Goal: Task Accomplishment & Management: Complete application form

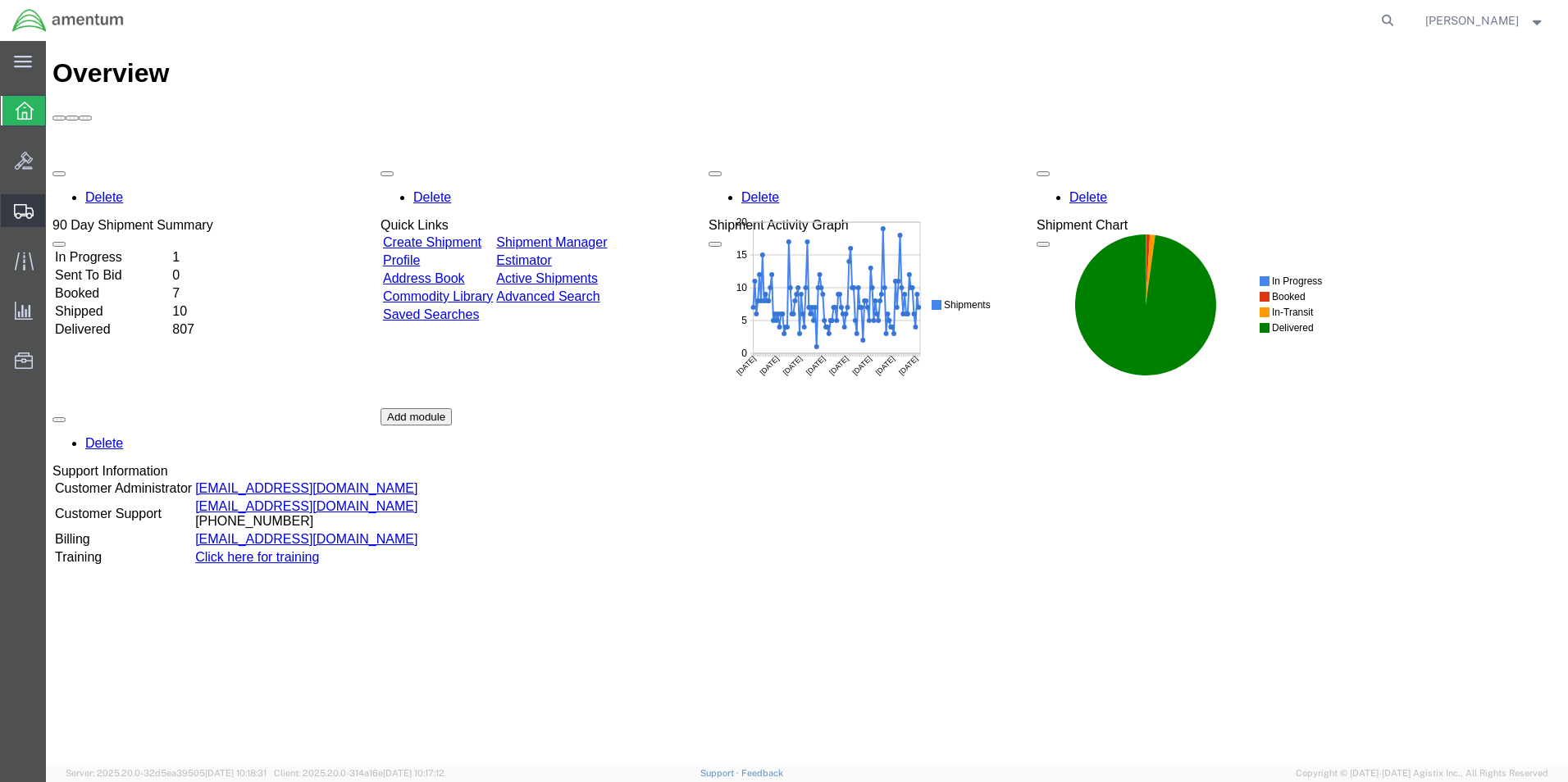
click at [0, 0] on span "Create Shipment" at bounding box center [0, 0] width 0 height 0
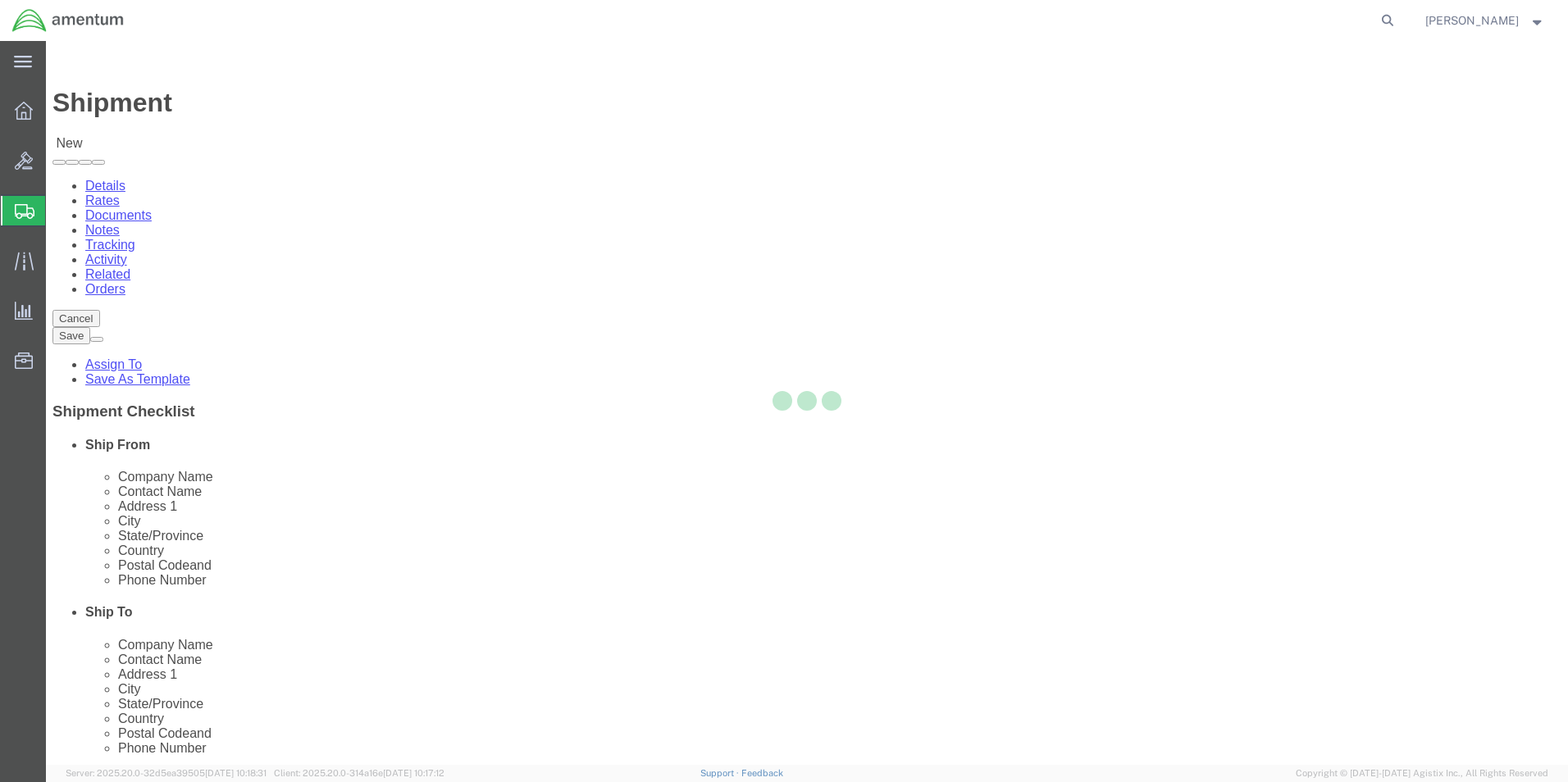
select select
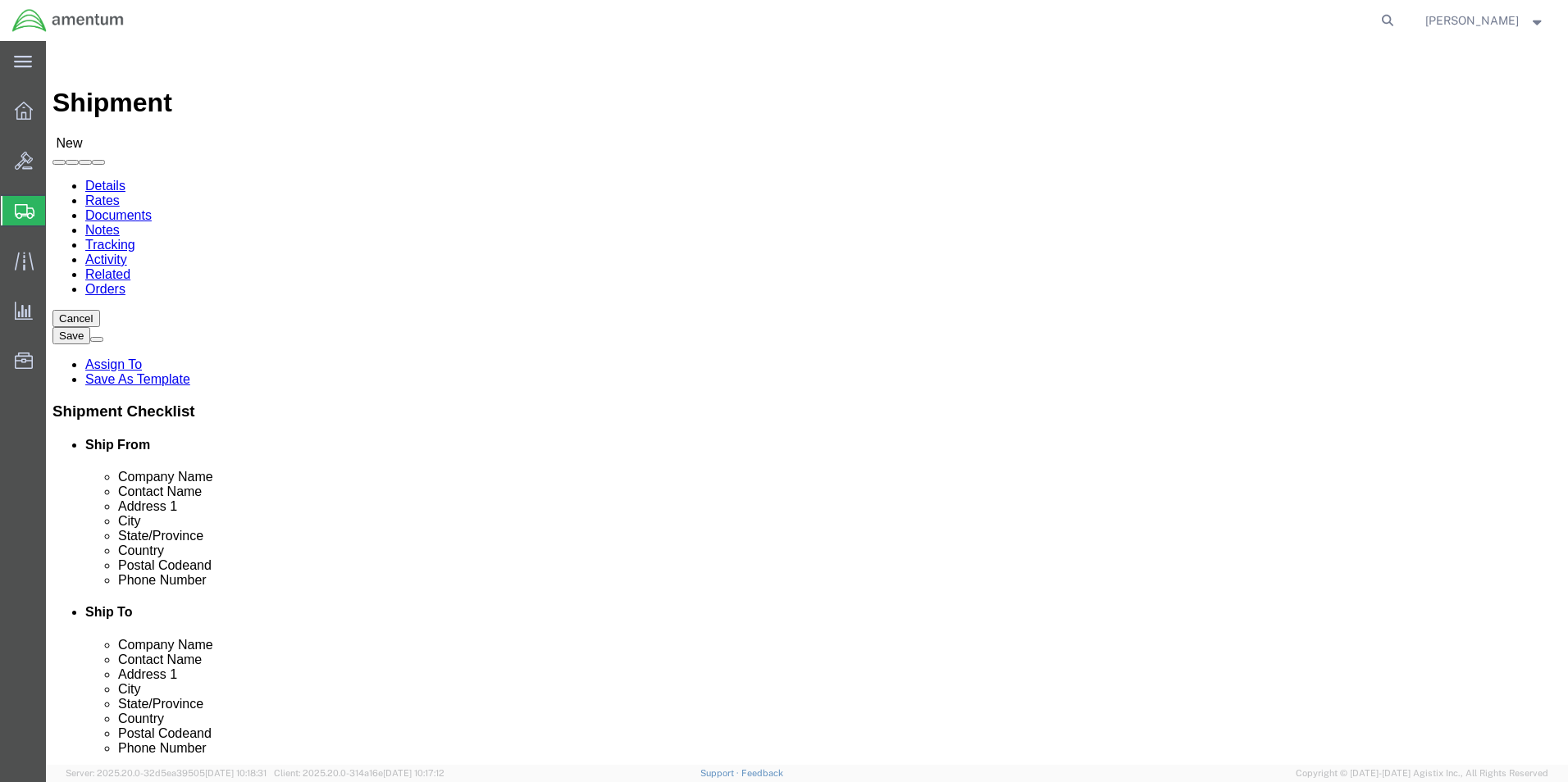
scroll to position [410, 0]
type input "cbp"
select select "49945"
select select "[GEOGRAPHIC_DATA]"
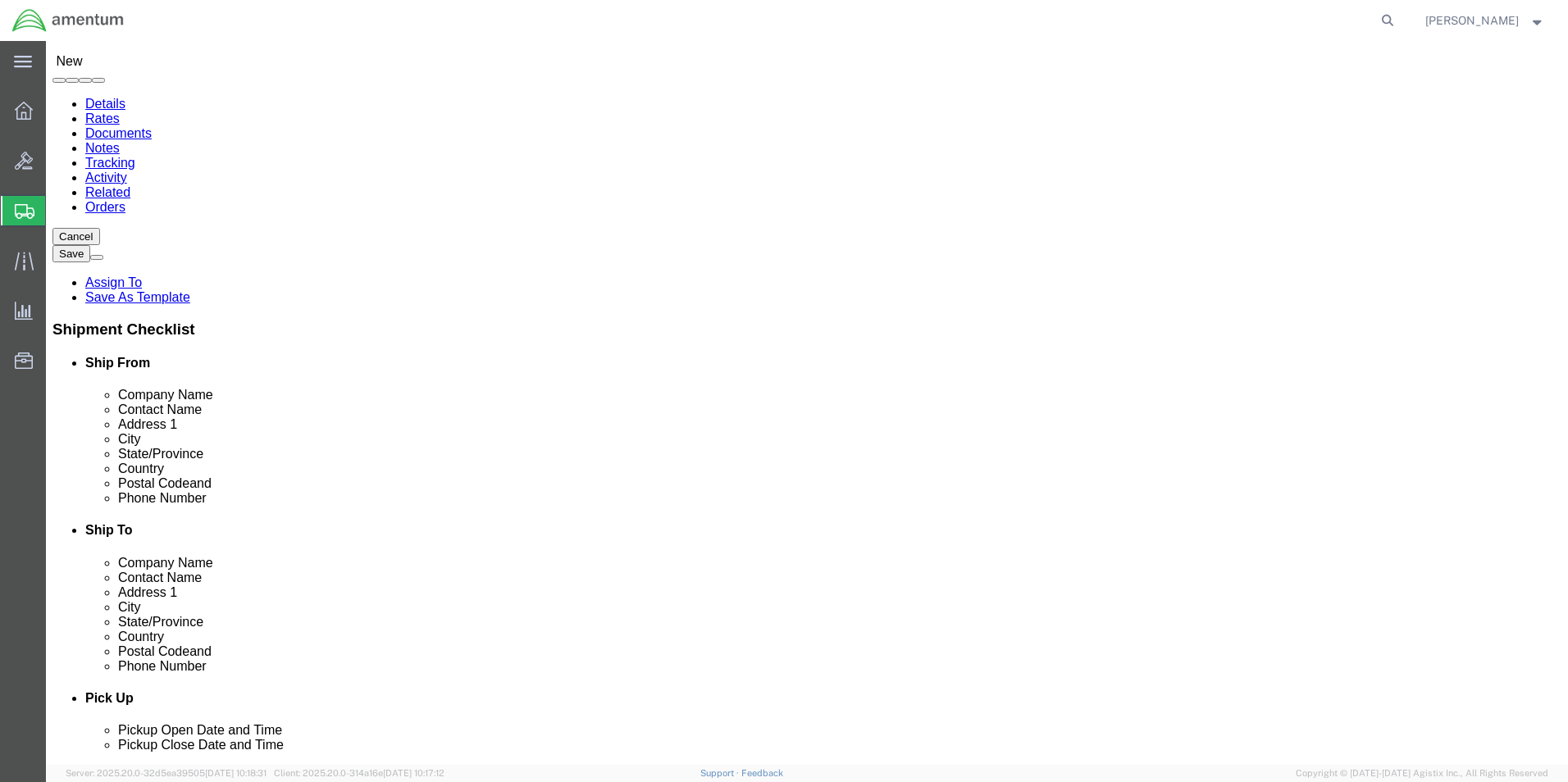
scroll to position [394, 0]
type input "cbp"
select select "49941"
select select "[GEOGRAPHIC_DATA]"
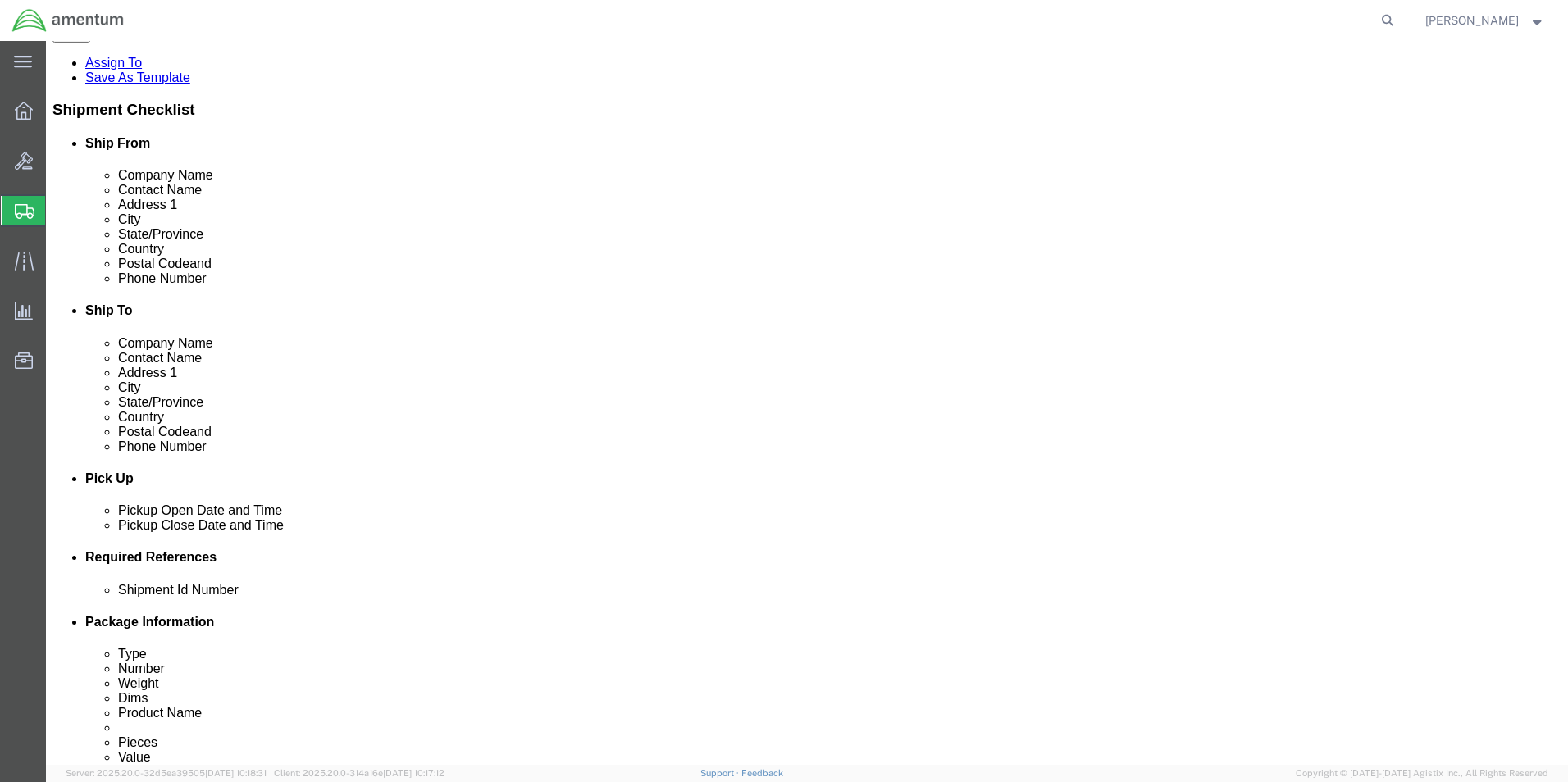
scroll to position [410, 0]
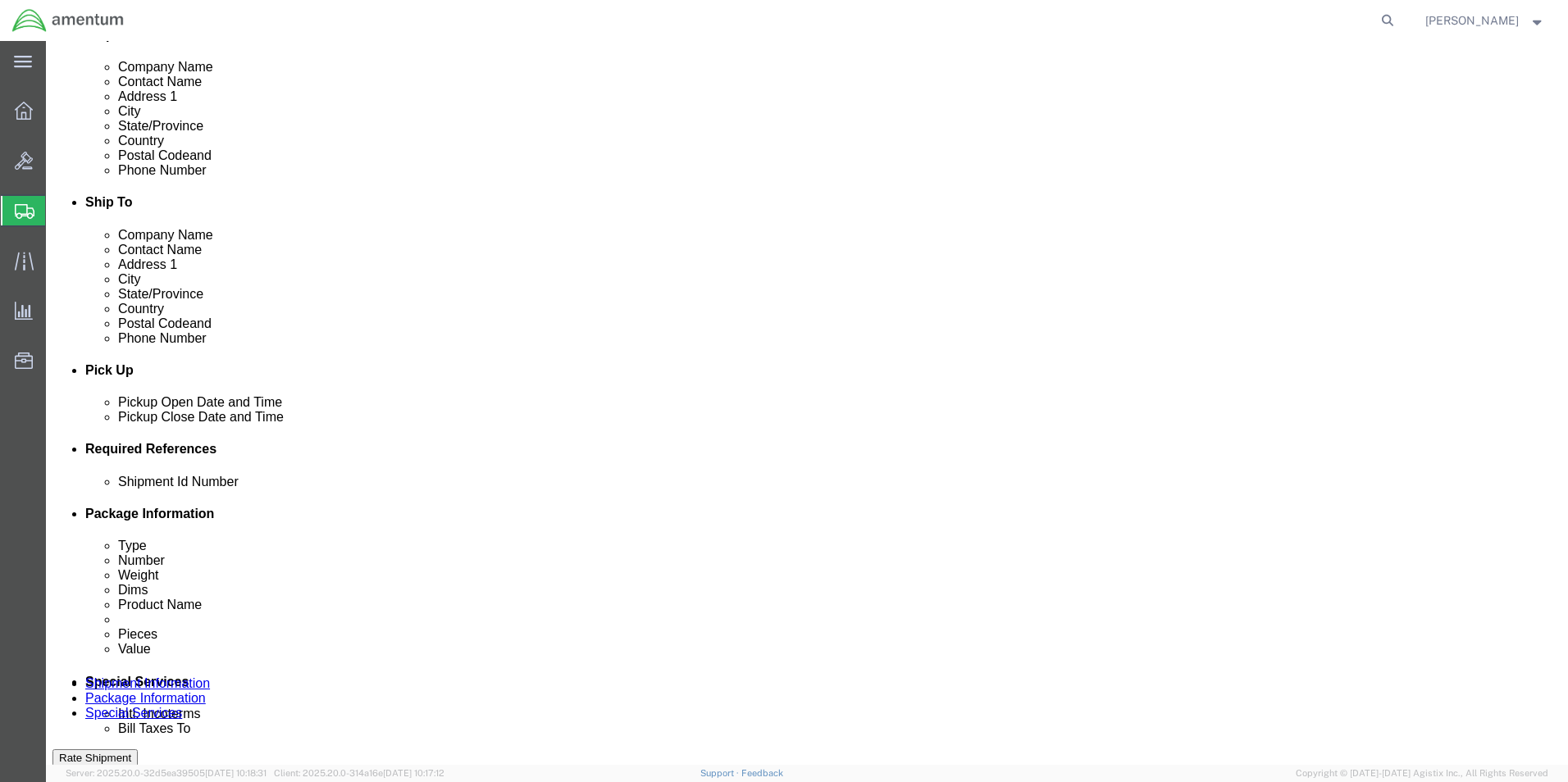
click div "[DATE] 9:00 AM"
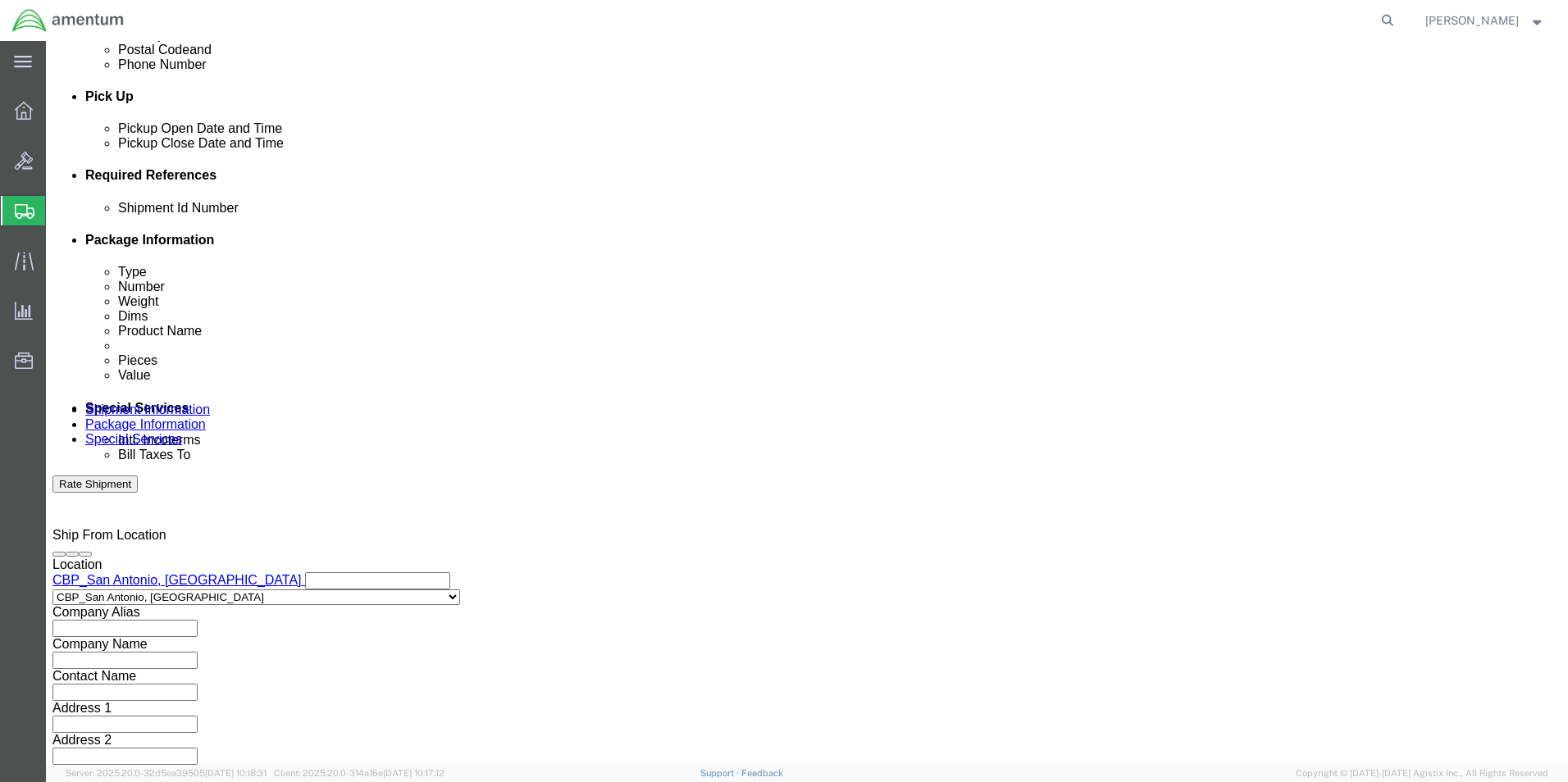
click input "4:00 AM"
type input "4:00 pm"
click button "Apply"
click button "Add reference"
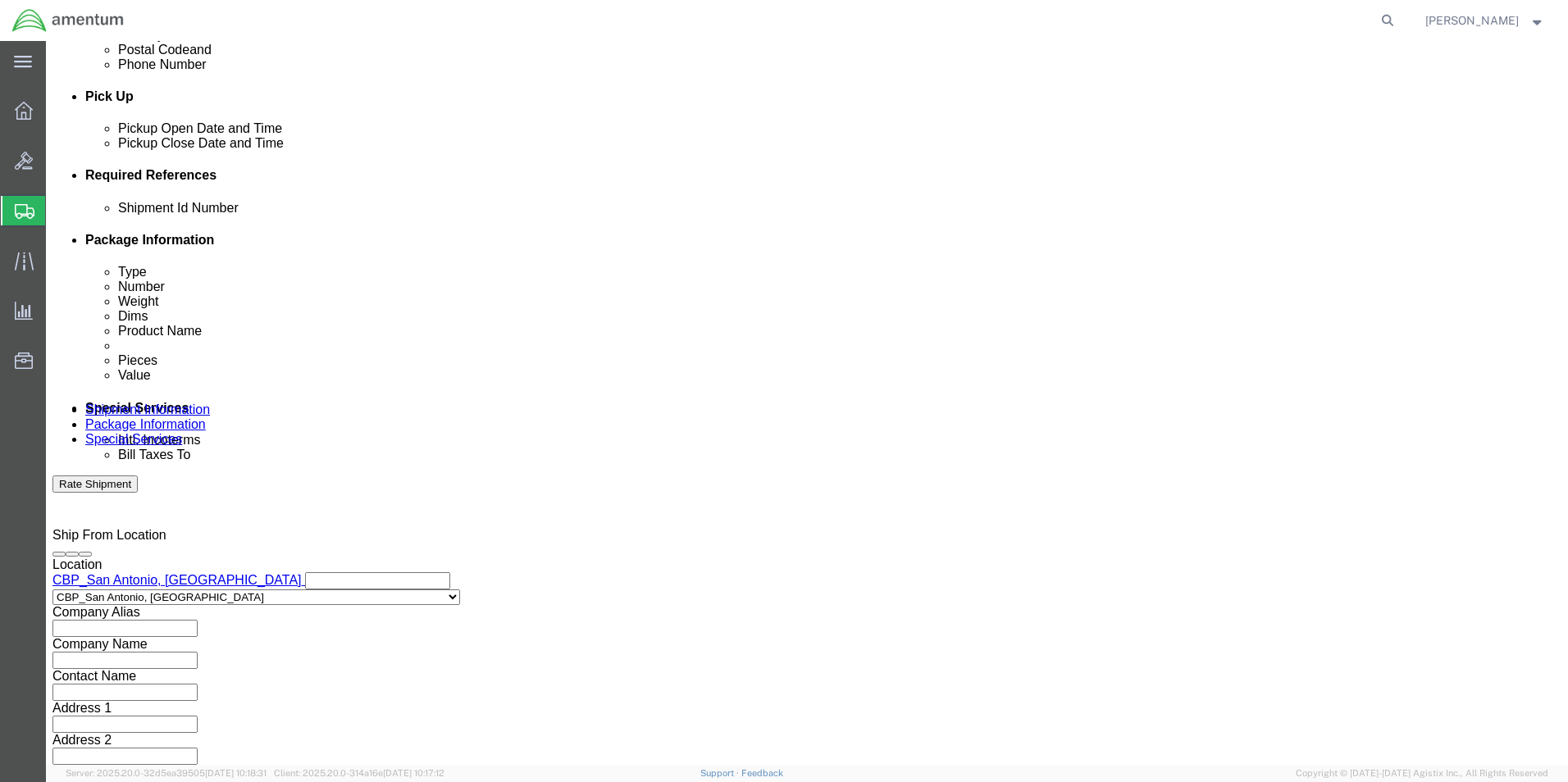
click button "Add reference"
click select "Select Account Type Activity ID Airline Appointment Number ASN Batch Request # …"
select select "DEPT"
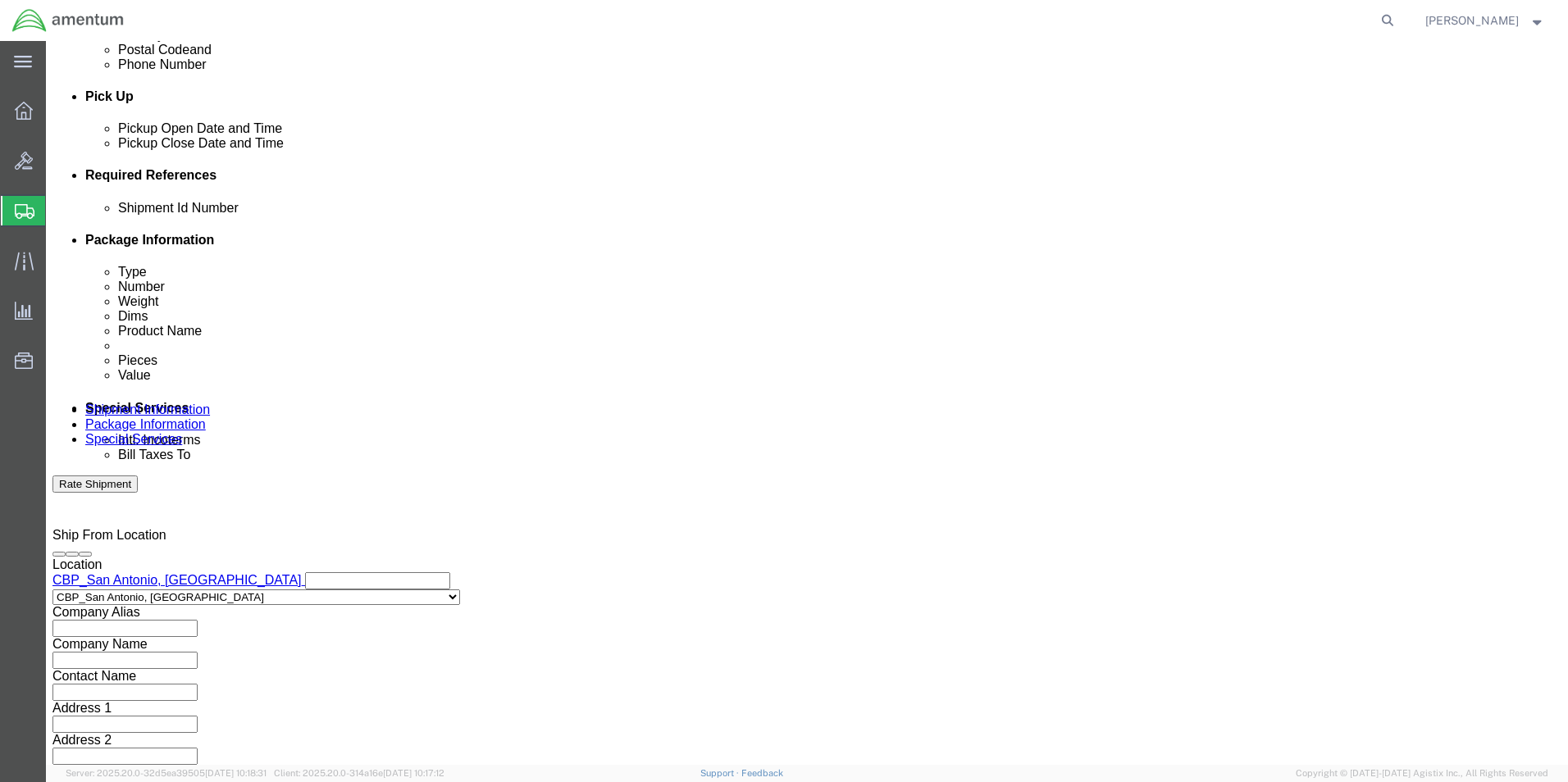
click select "Select Account Type Activity ID Airline Appointment Number ASN Batch Request # …"
click input "text"
type input "CBP"
drag, startPoint x: 876, startPoint y: 327, endPoint x: 889, endPoint y: 326, distance: 13.0
click select "Select Account Type Activity ID Airline Appointment Number ASN Batch Request # …"
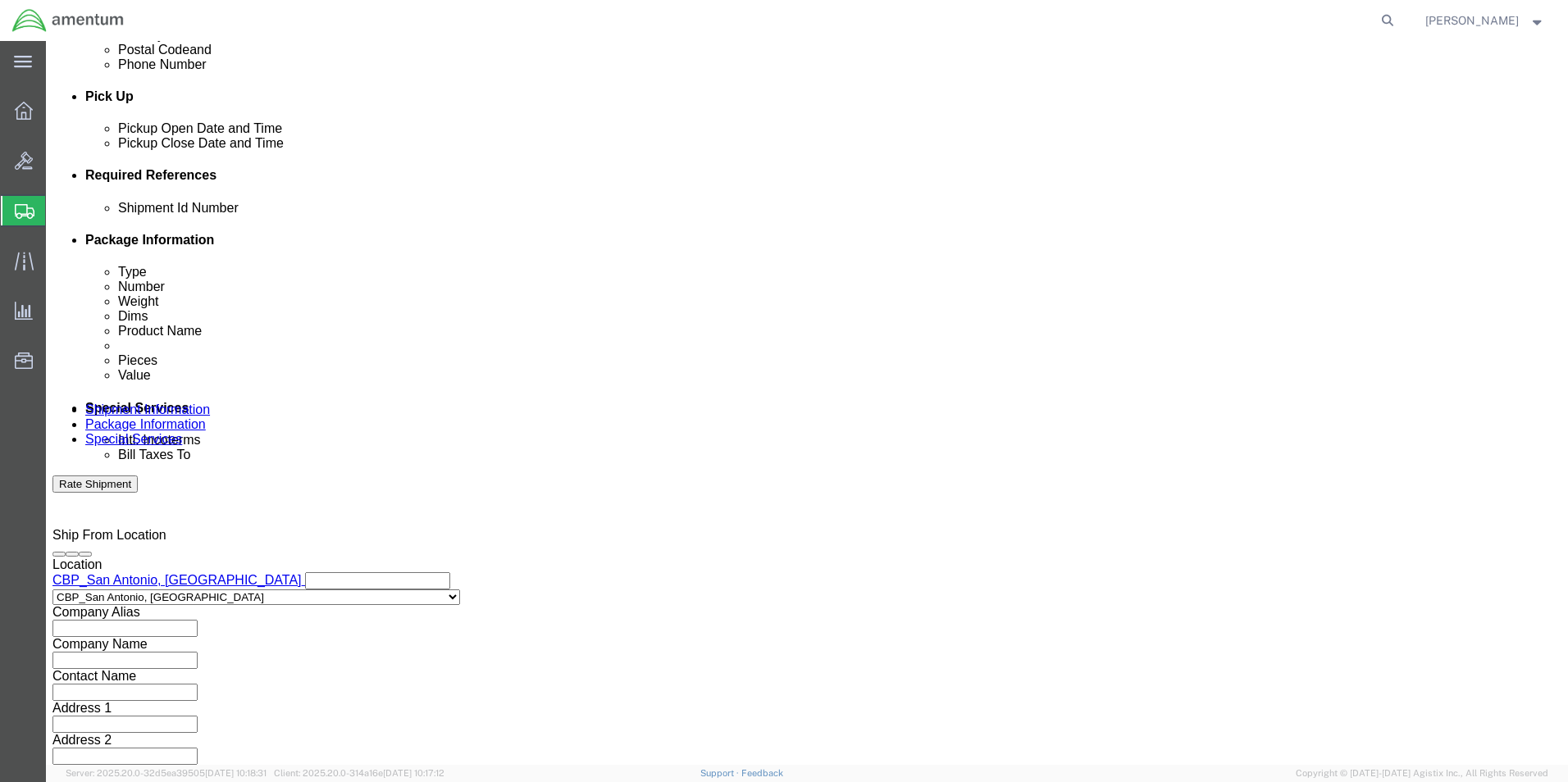
select select "PROJNUM"
click select "Select Account Type Activity ID Airline Appointment Number ASN Batch Request # …"
click input "text"
click input "6118.03.03.2219.000.WST.0000"
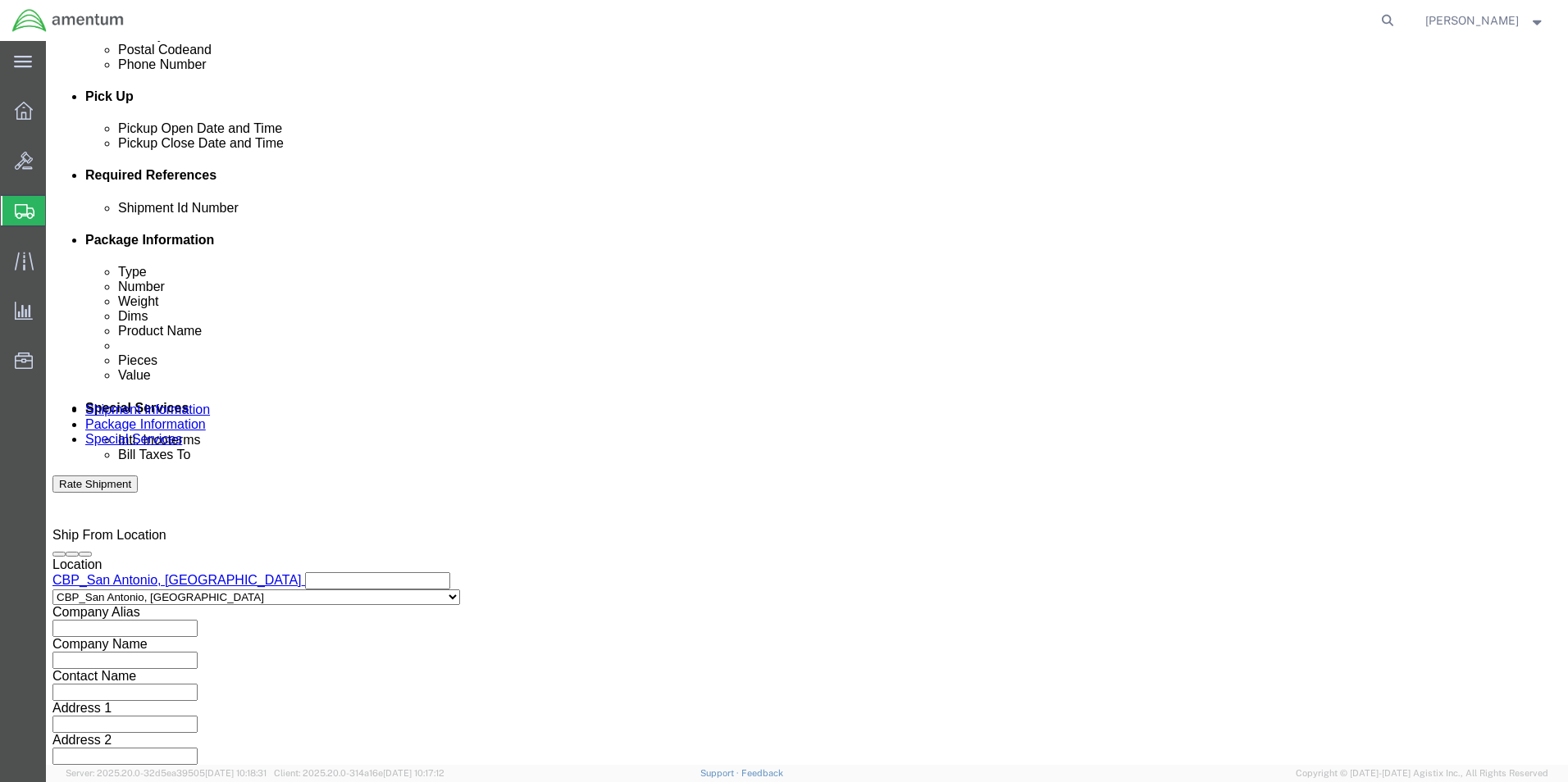
scroll to position [0, 22]
type input "6118.04.03.2219.000.WST.0000"
click div "Select Account Type Activity ID Airline Appointment Number ASN Batch Request # …"
click input "text"
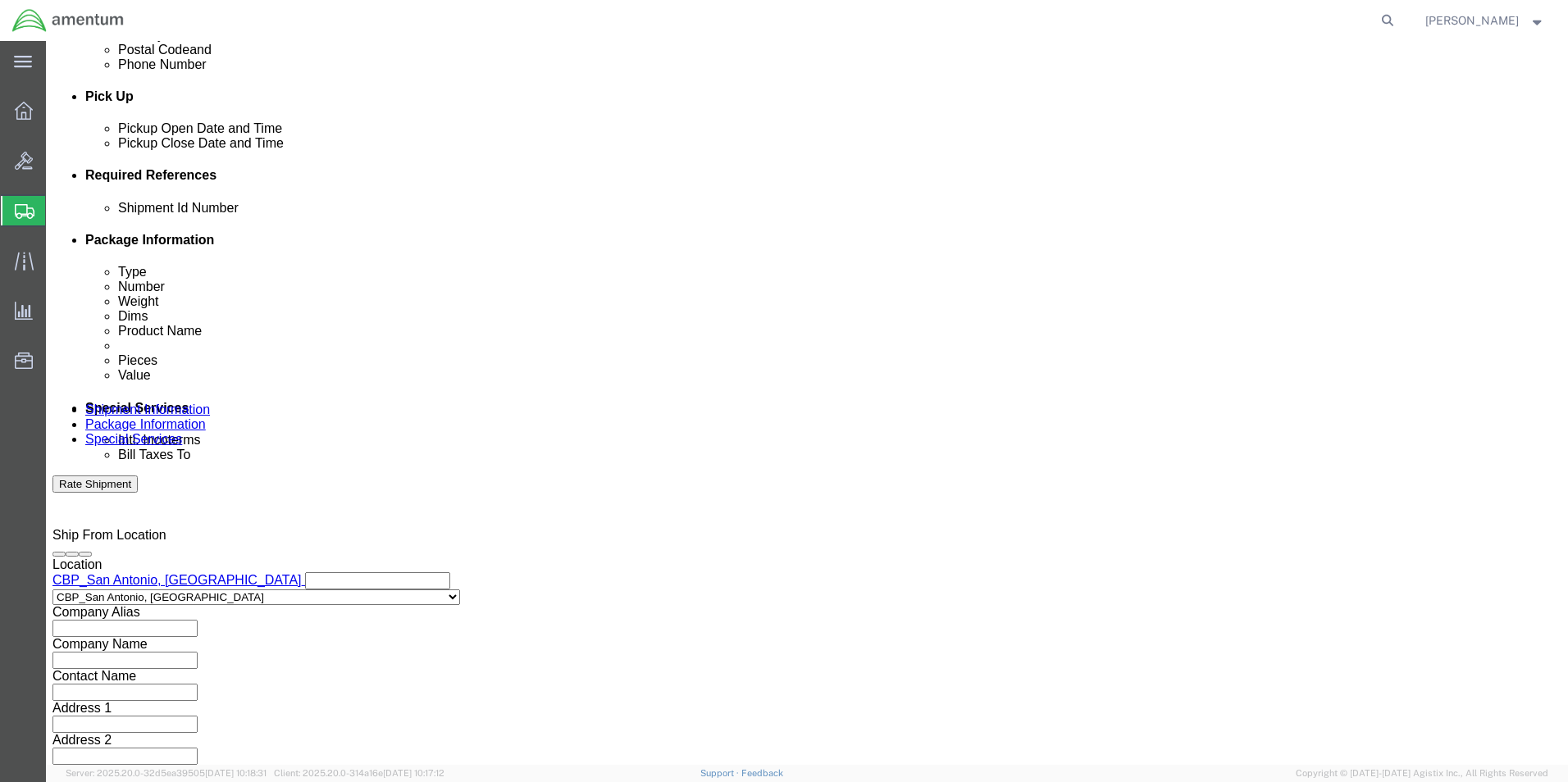
type input "QC"
click select "Select Account Type Activity ID Airline Appointment Number ASN Batch Request # …"
select select "CUSTREF"
click select "Select Account Type Activity ID Airline Appointment Number ASN Batch Request # …"
click input "text"
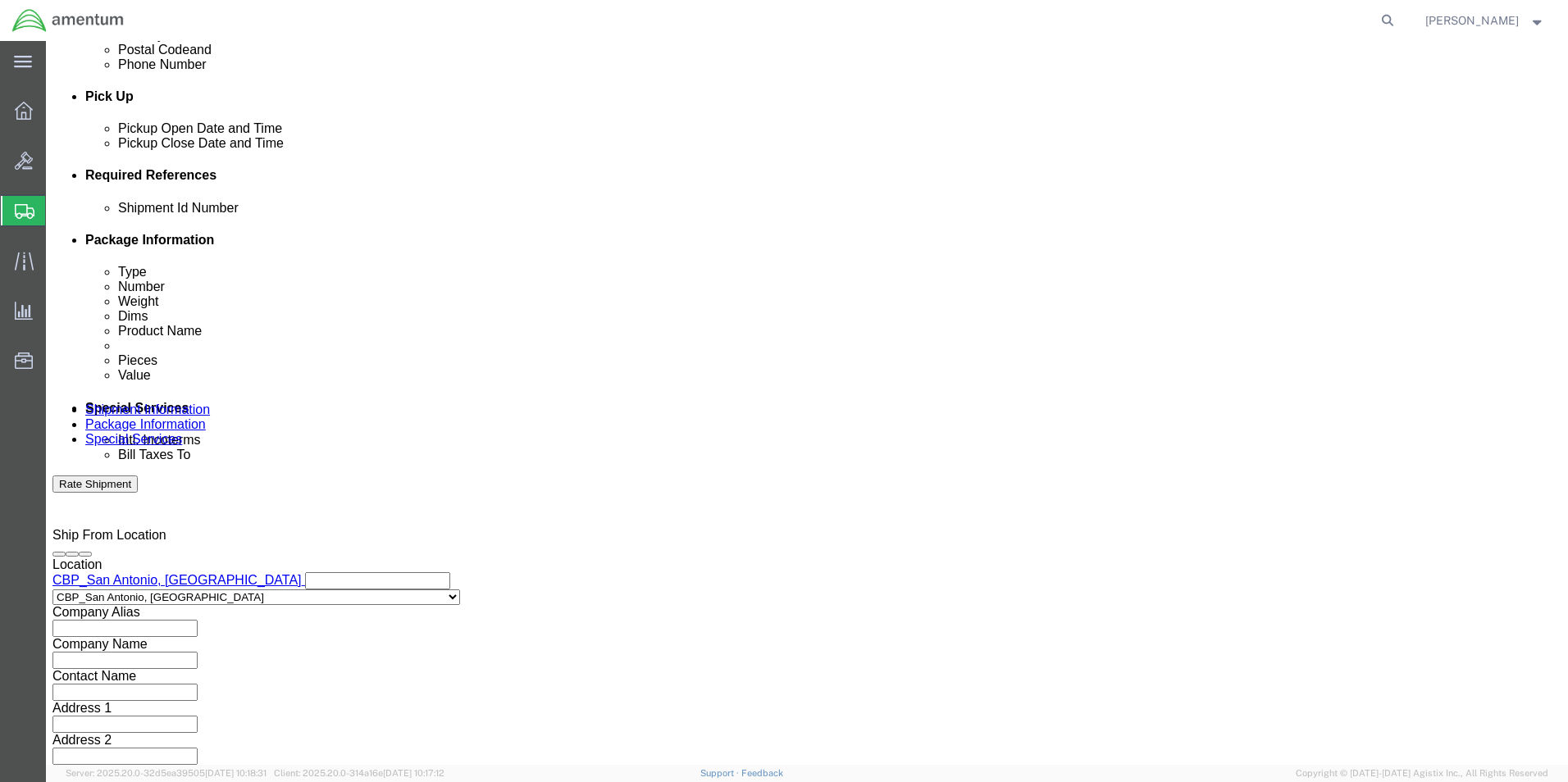
type input "QC"
click div "Shipment Id Number QC Select Account Type Activity ID Airline Appointment Numbe…"
click div "Mode Select Air Less than Truckload Multi-Leg Ocean Freight Rail Small Parcel T…"
click select "Select Air Less than Truckload Multi-Leg Ocean Freight Rail Small Parcel Truckl…"
select select "SMAL"
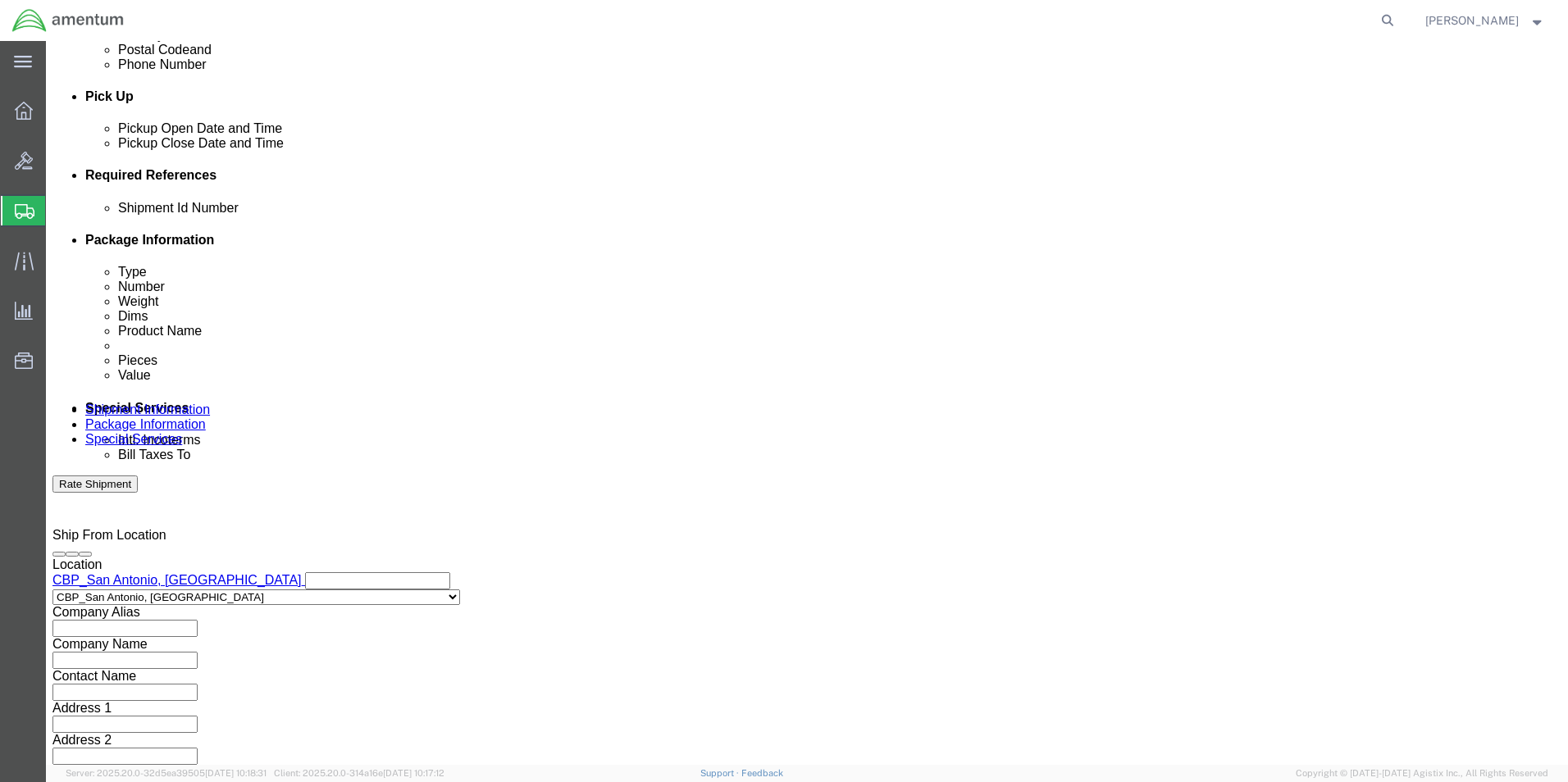
click select "Select Air Less than Truckload Multi-Leg Ocean Freight Rail Small Parcel Truckl…"
click button "Continue"
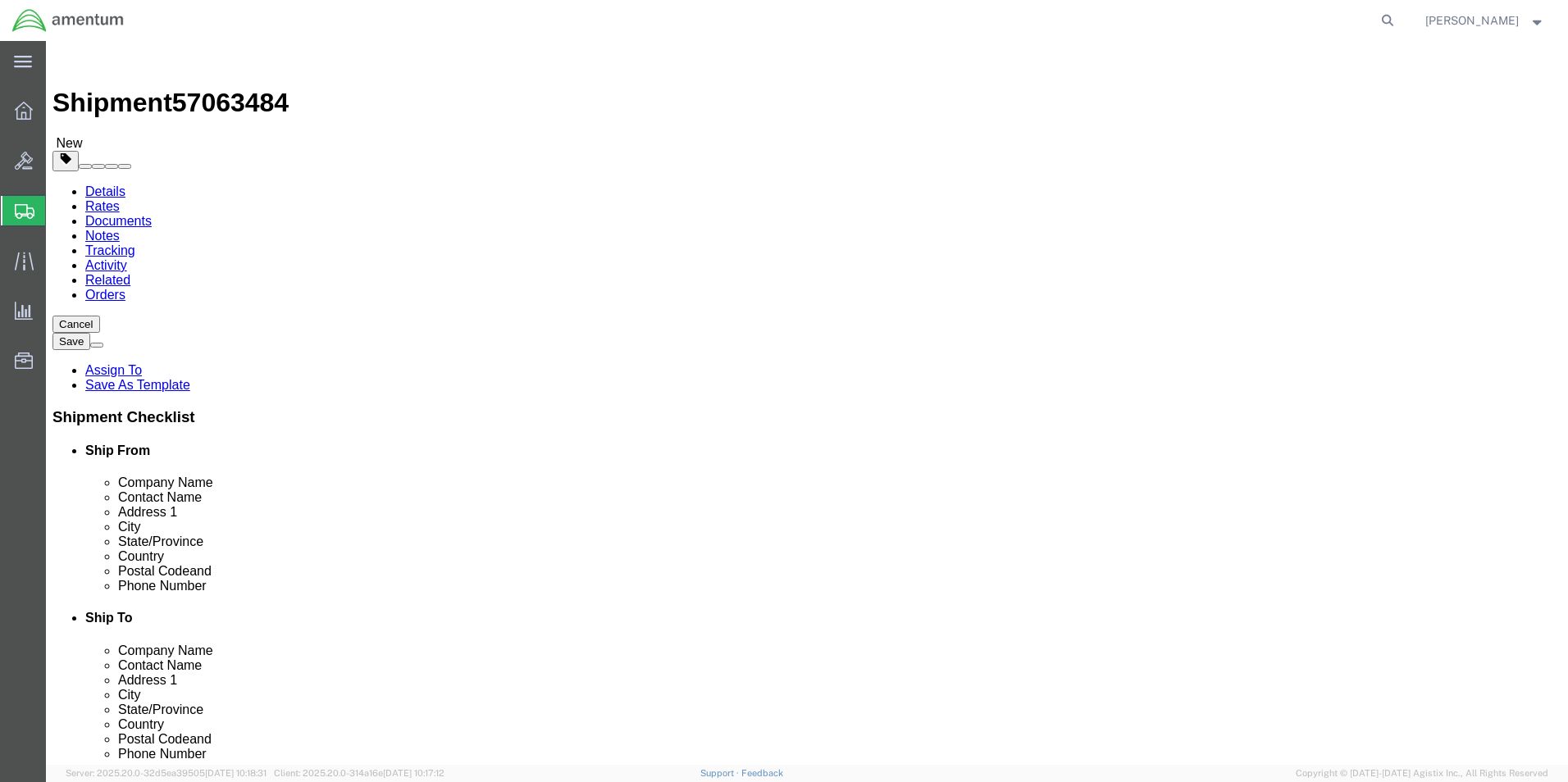
click select "Select Bale(s) Basket(s) Bolt(s) Bottle(s) Buckets Bulk Bundle(s) Can(s) Cardbo…"
select select "ENV"
click select "Select Bale(s) Basket(s) Bolt(s) Bottle(s) Buckets Bulk Bundle(s) Can(s) Cardbo…"
type input "9.50"
type input "12.50"
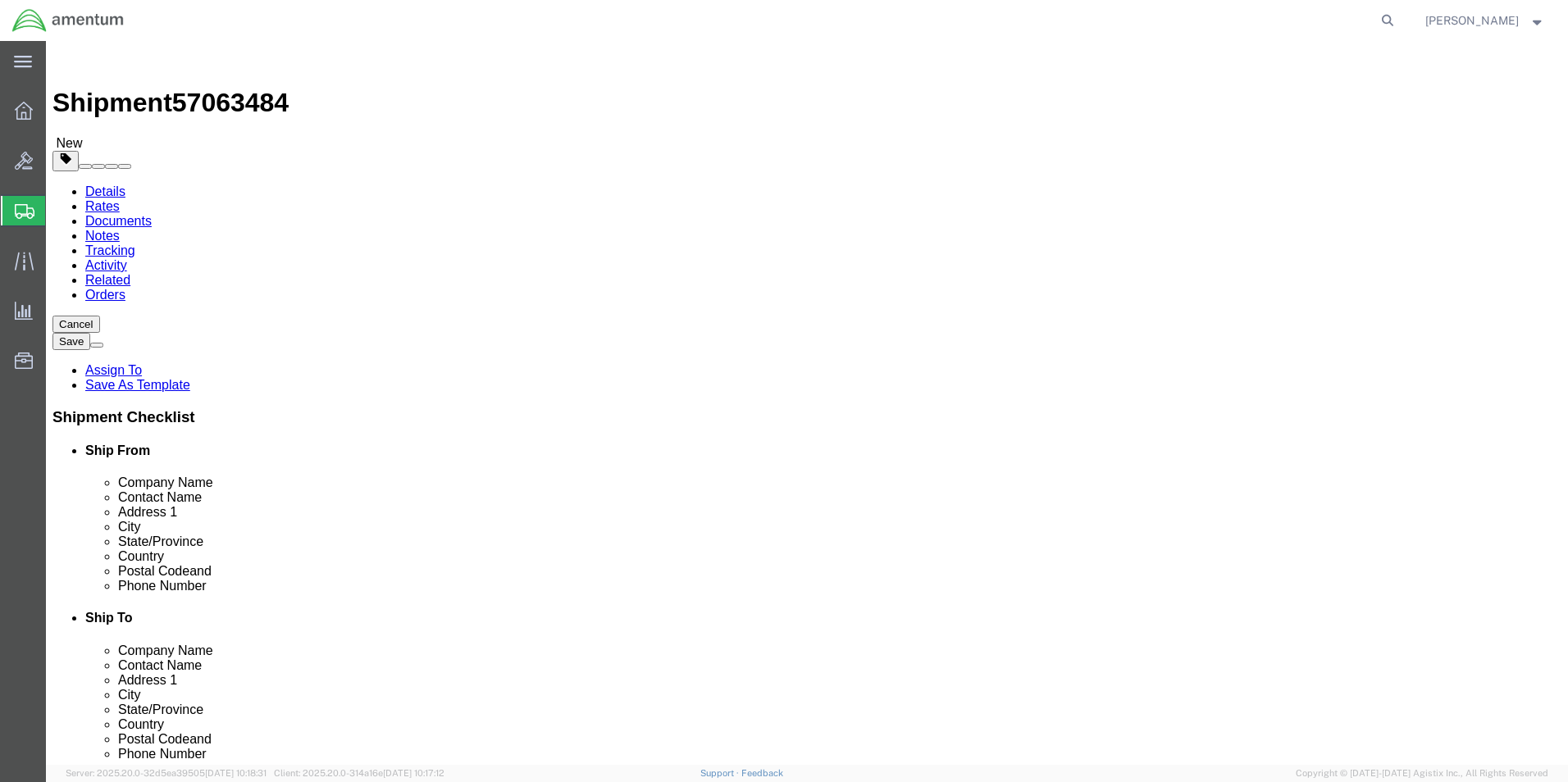
type input "0.25"
type input "1"
click link "Add Content"
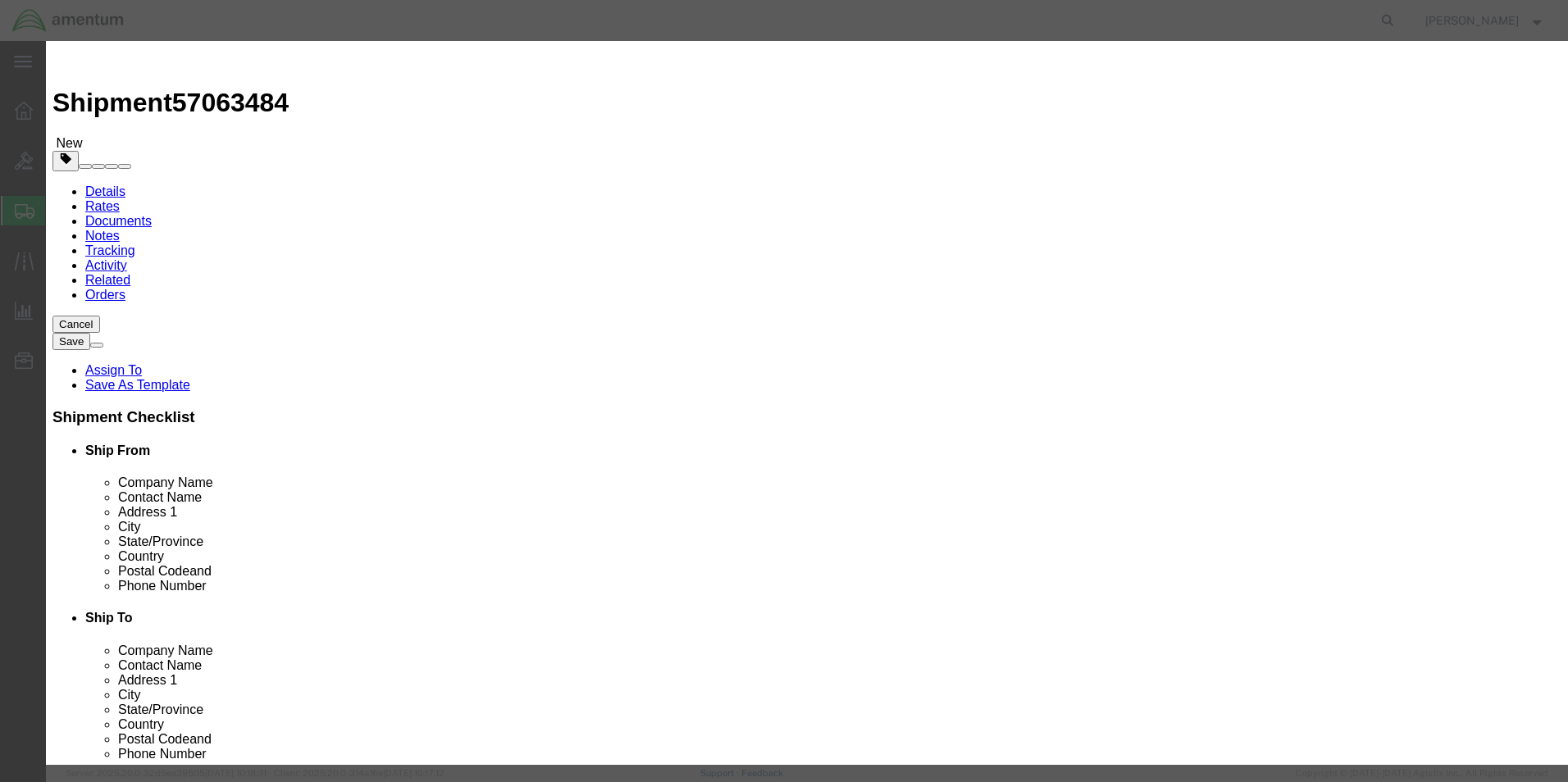
click input "text"
type input "FLIGHT SHEETS"
drag, startPoint x: 516, startPoint y: 153, endPoint x: 460, endPoint y: 159, distance: 56.3
click div "Pieces 0 Select Bag Barrels 100Board Feet Bottle Box Blister Pack Carats Can Ca…"
type input "2"
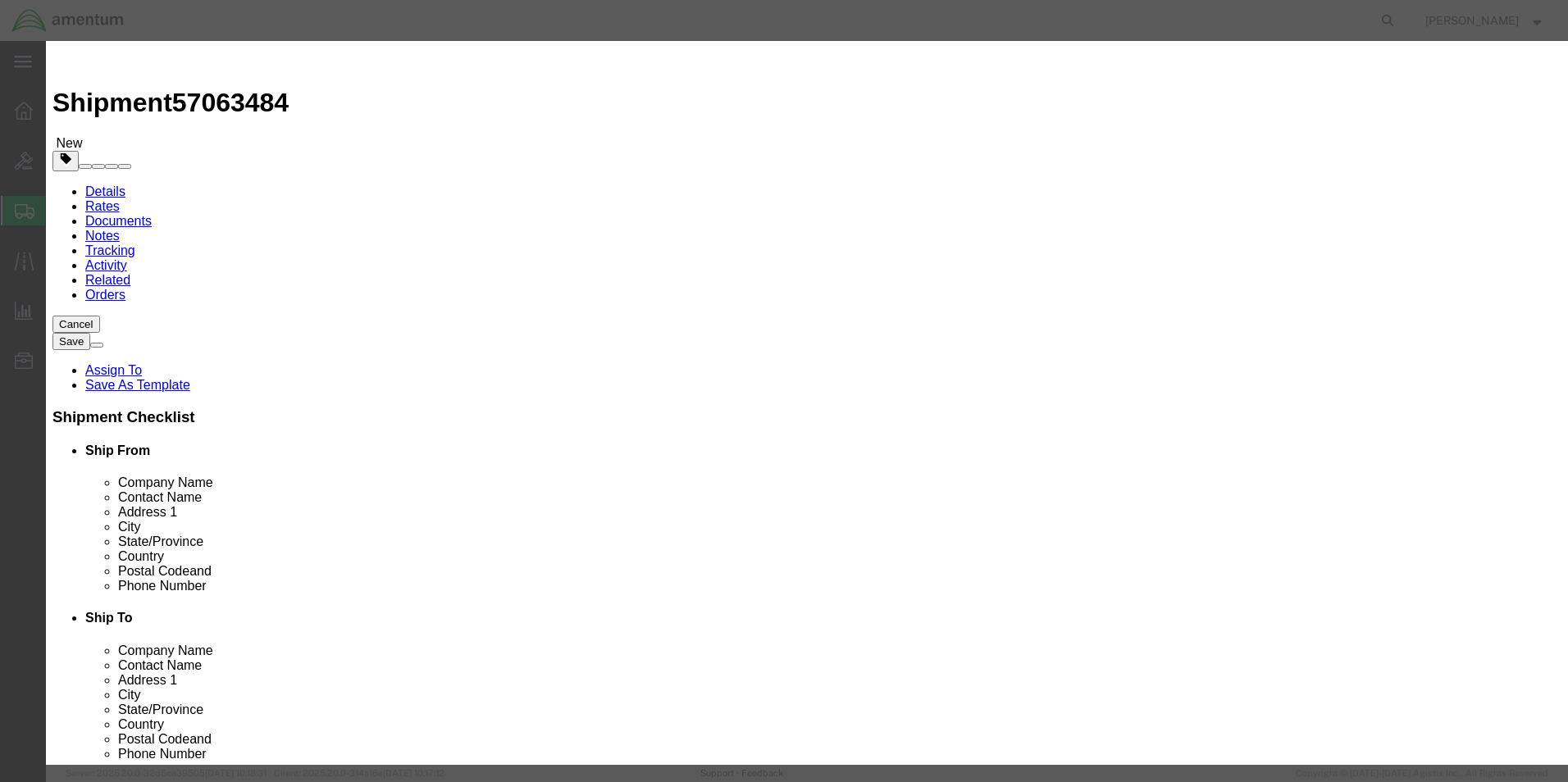
click input "text"
type input "2.0"
click div "Product Name FLIGHT SHEETS Pieces 2 Select Bag Barrels 100Board Feet Bottle Box…"
click button "Save & Close"
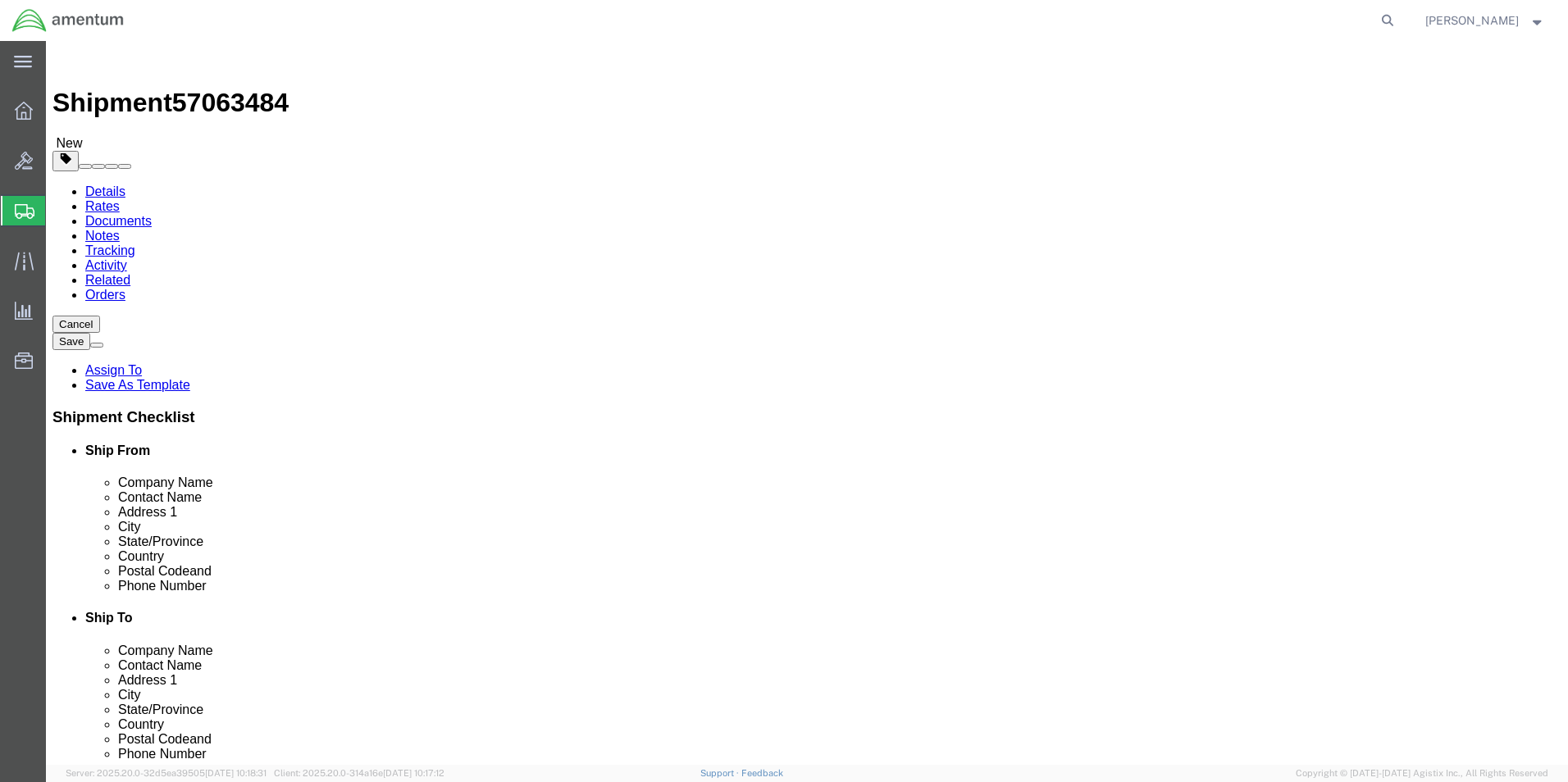
click button "Continue"
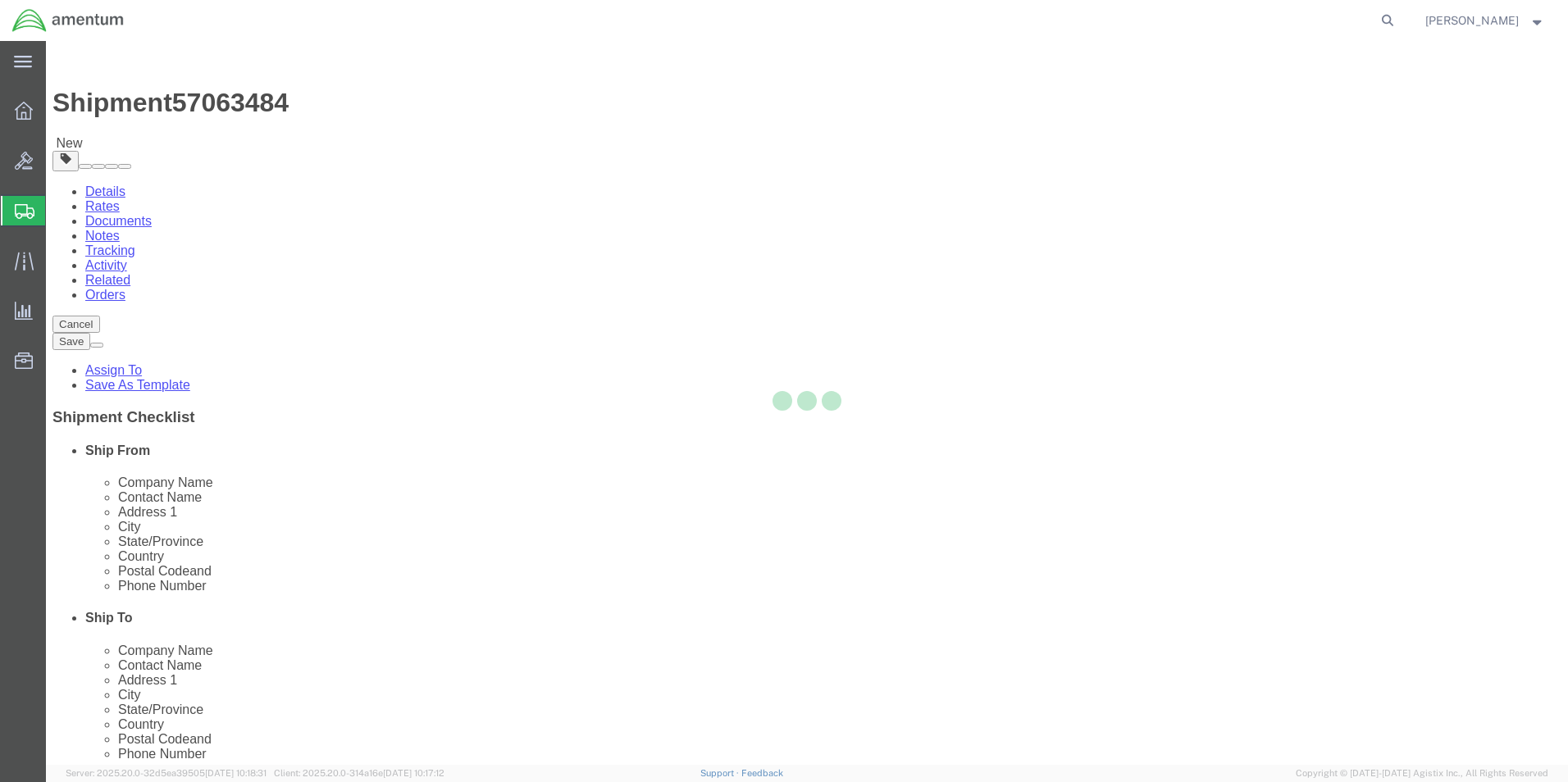
select select
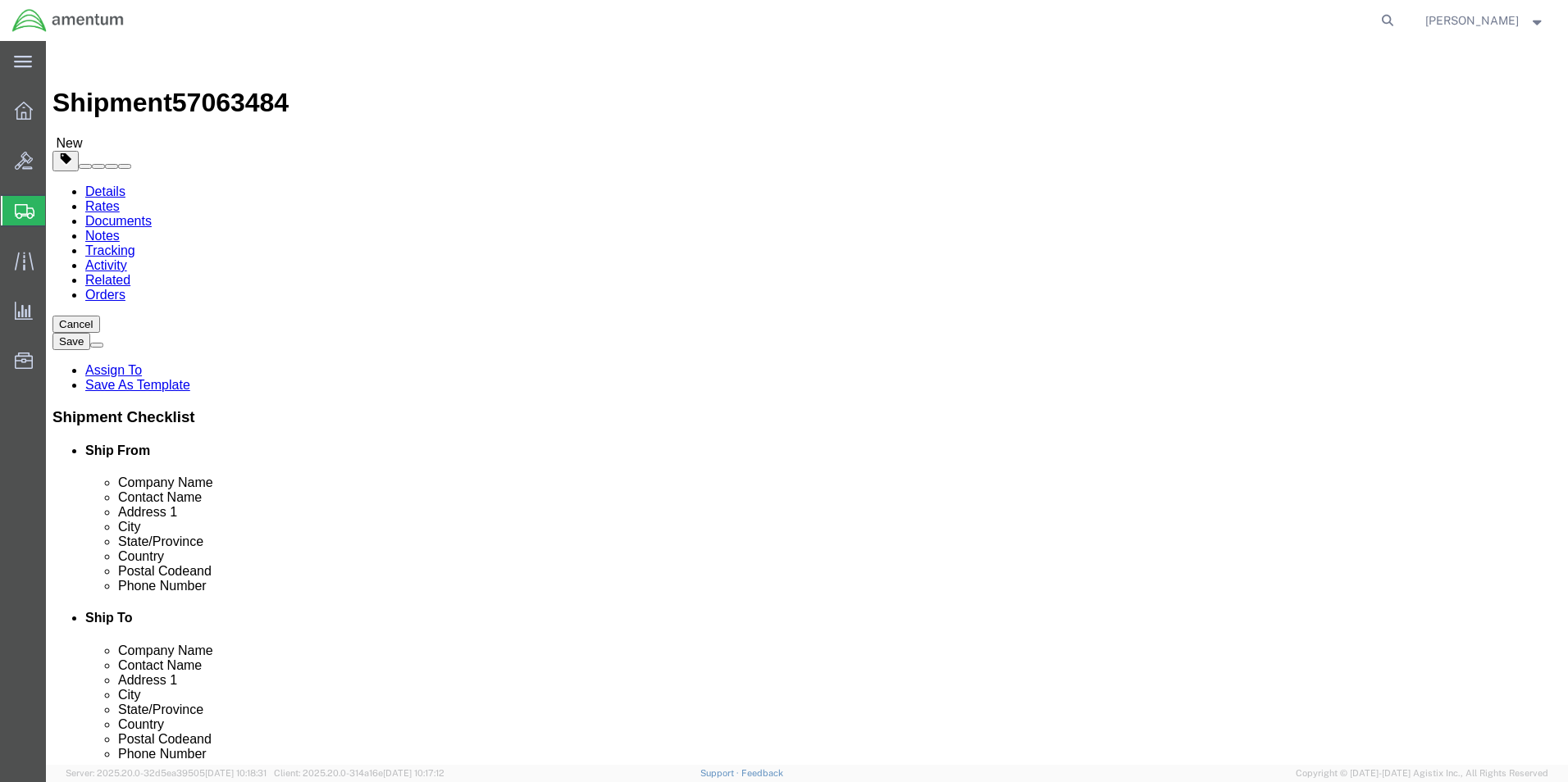
click button "Rate Shipment"
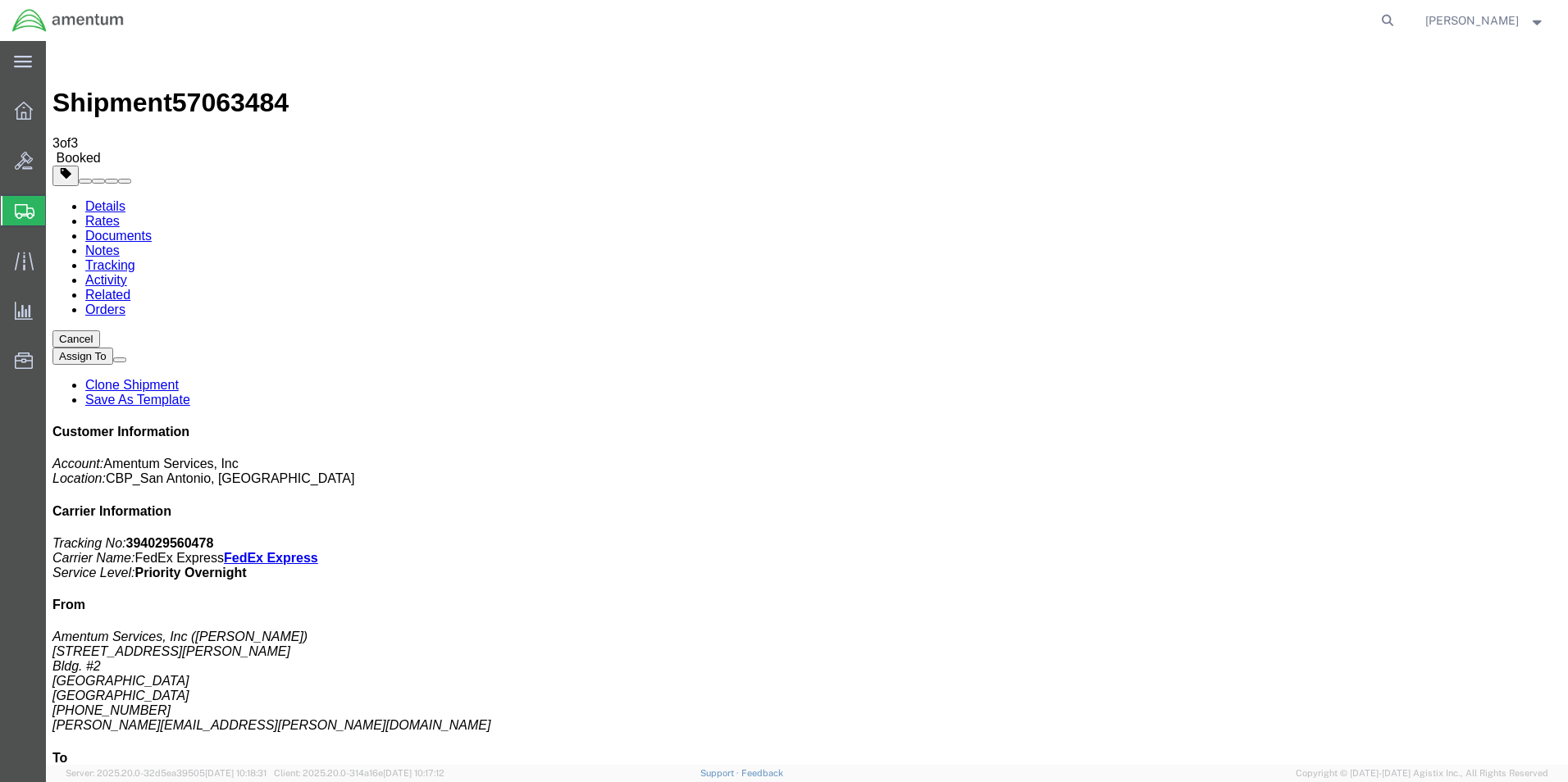
drag, startPoint x: 687, startPoint y: 294, endPoint x: 709, endPoint y: 327, distance: 39.7
click at [123, 199] on link "Details" at bounding box center [105, 206] width 40 height 14
click link "Schedule pickup request"
